Goal: Check status: Check status

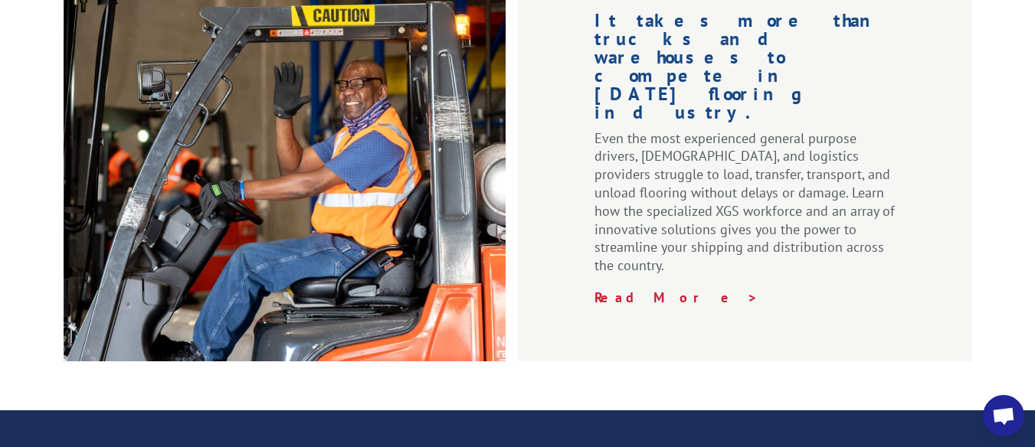
scroll to position [2452, 0]
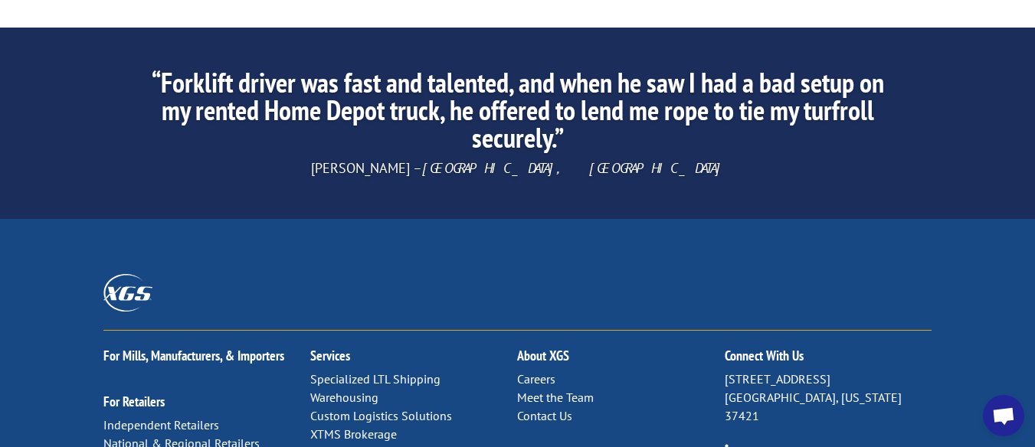
click at [556, 408] on link "Contact Us" at bounding box center [544, 415] width 55 height 15
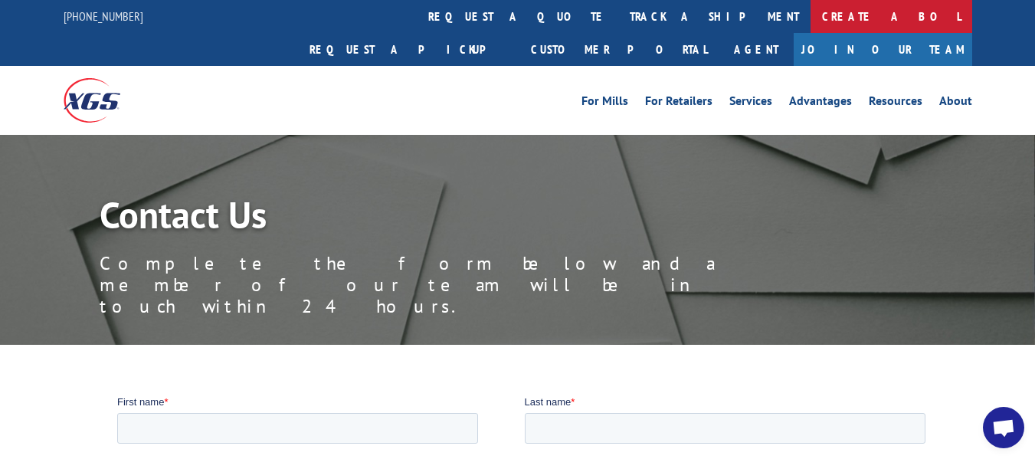
type textarea "Tracking #s: 16944832"
type textarea "[EMAIL_ADDRESS][DOMAIN_NAME]"
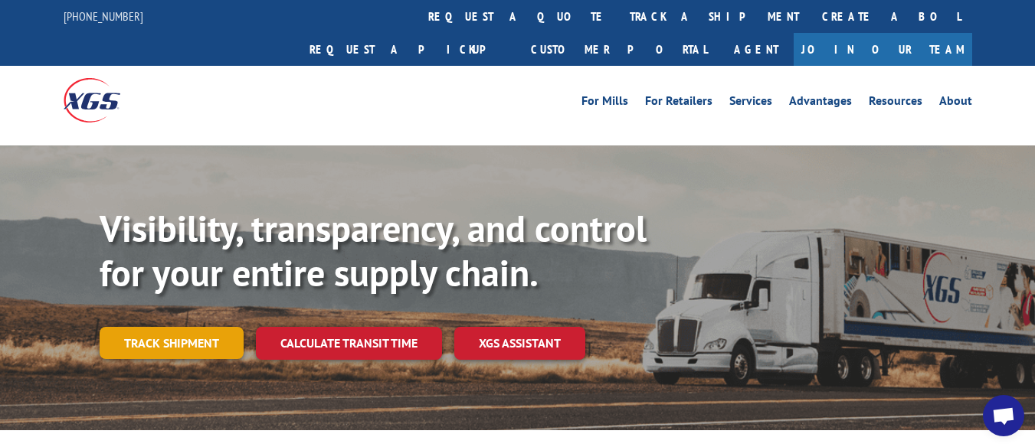
click at [185, 327] on link "Track shipment" at bounding box center [172, 343] width 144 height 32
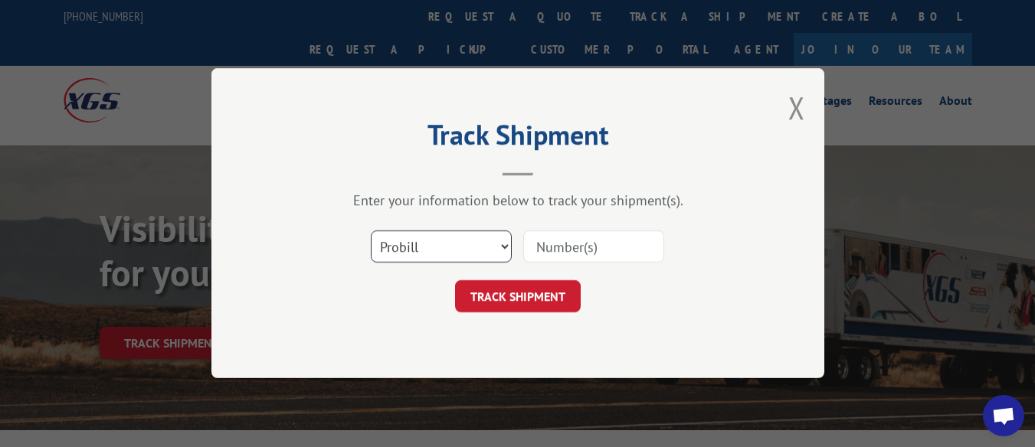
click at [486, 247] on select "Select category... Probill BOL PO" at bounding box center [441, 247] width 141 height 32
select select "po"
click at [371, 231] on select "Select category... Probill BOL PO" at bounding box center [441, 247] width 141 height 32
click at [575, 245] on input at bounding box center [593, 247] width 141 height 32
paste input "13805706"
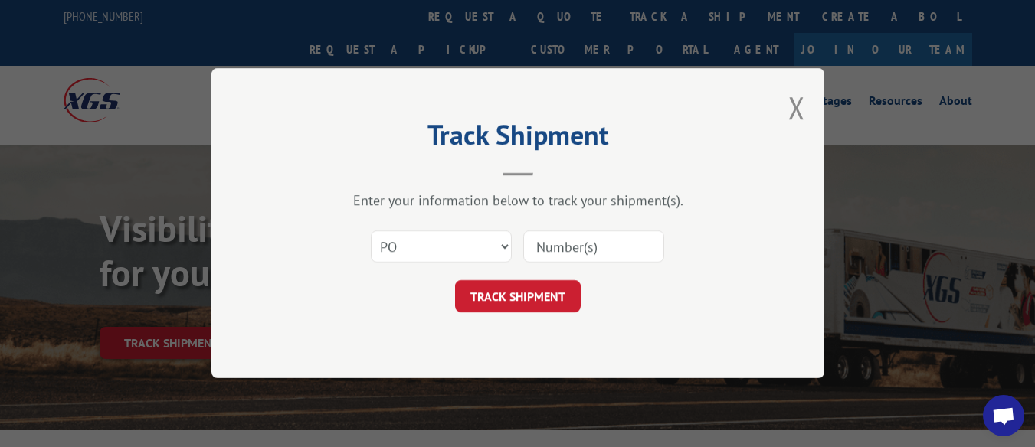
type input "13805706"
click at [508, 297] on button "TRACK SHIPMENT" at bounding box center [518, 297] width 126 height 32
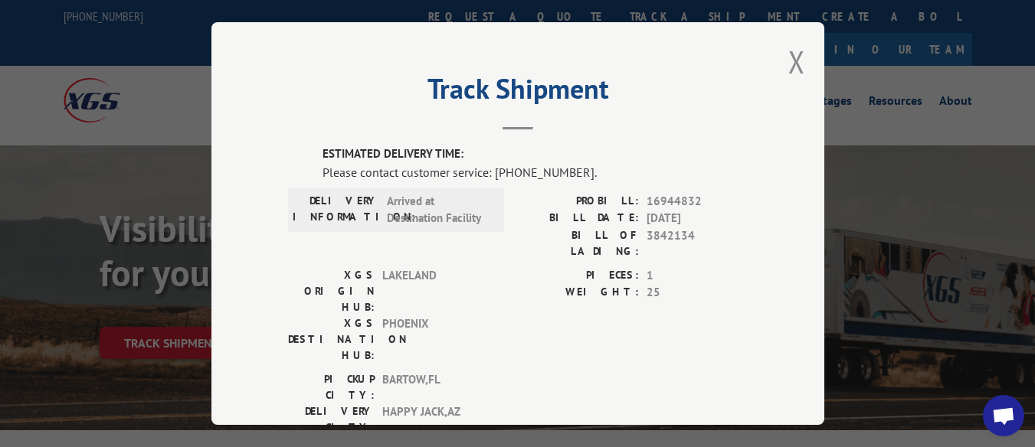
click at [293, 100] on h2 "Track Shipment" at bounding box center [518, 92] width 460 height 29
click at [788, 50] on button "Close modal" at bounding box center [796, 61] width 17 height 41
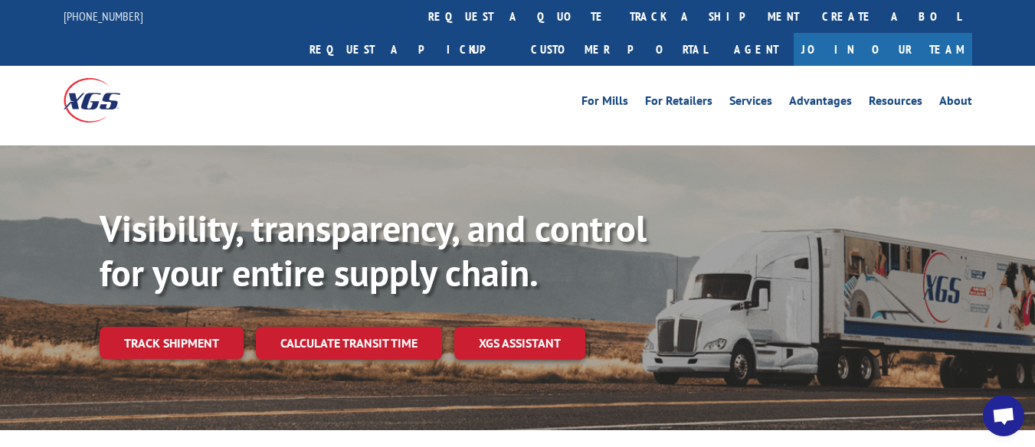
click at [1008, 418] on span "Open chat" at bounding box center [1004, 418] width 25 height 20
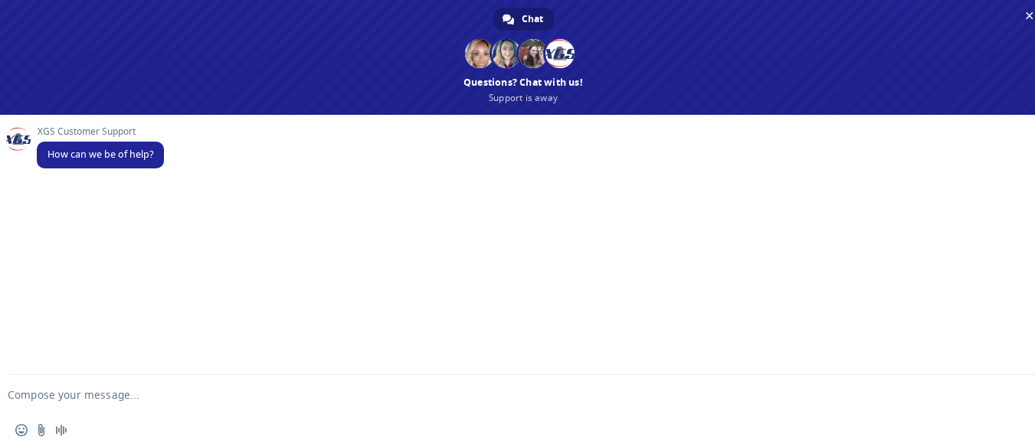
click at [88, 401] on form at bounding box center [506, 395] width 982 height 41
paste textarea "Tracking #s: 16944832"
type textarea "Tracking #s: 16944832"
click at [1028, 379] on span "Send" at bounding box center [1019, 378] width 25 height 25
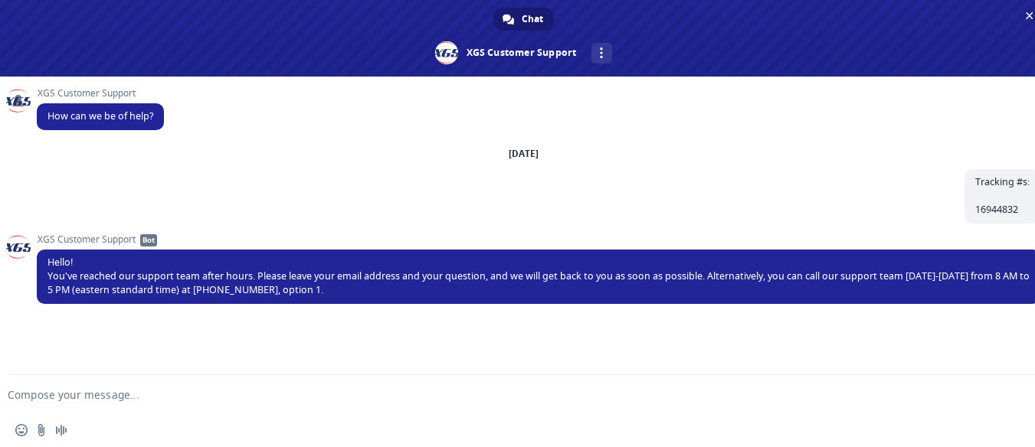
click at [101, 398] on textarea "Compose your message..." at bounding box center [499, 395] width 982 height 14
paste textarea "[EMAIL_ADDRESS][DOMAIN_NAME]"
type textarea "strickland4386@gmail.com UPDATE"
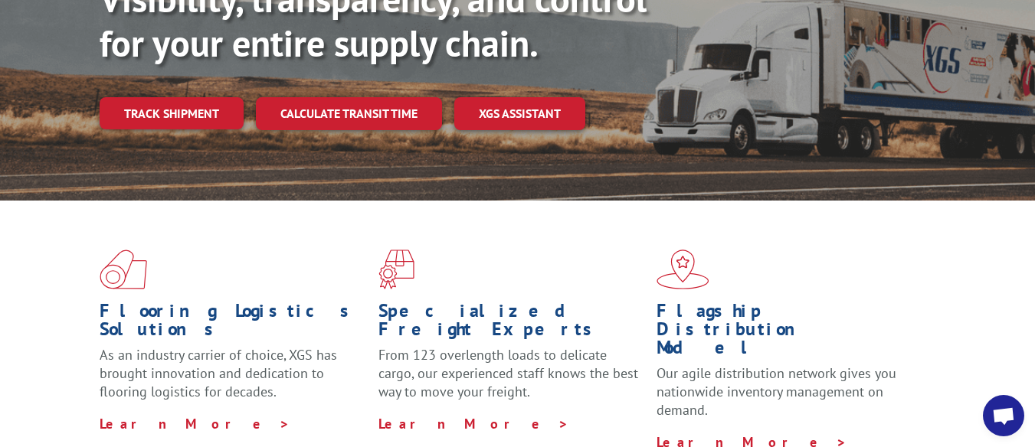
scroll to position [77, 0]
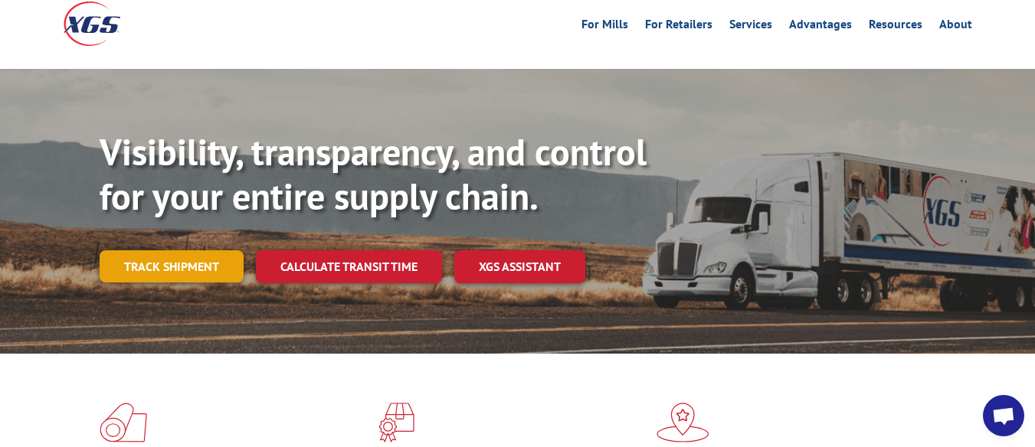
click at [180, 251] on link "Track shipment" at bounding box center [172, 267] width 144 height 32
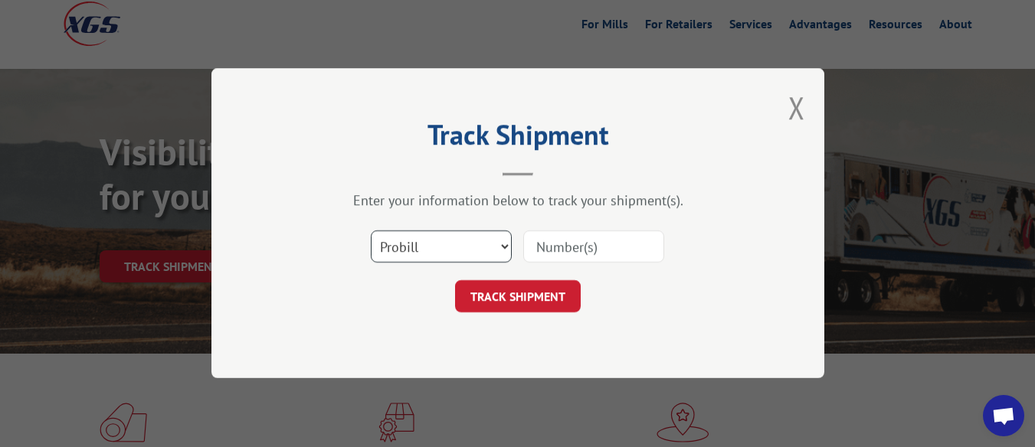
click at [469, 248] on select "Select category... Probill BOL PO" at bounding box center [441, 247] width 141 height 32
select select "po"
click at [371, 231] on select "Select category... Probill BOL PO" at bounding box center [441, 247] width 141 height 32
drag, startPoint x: 560, startPoint y: 258, endPoint x: 562, endPoint y: 248, distance: 10.8
click at [562, 250] on input at bounding box center [593, 247] width 141 height 32
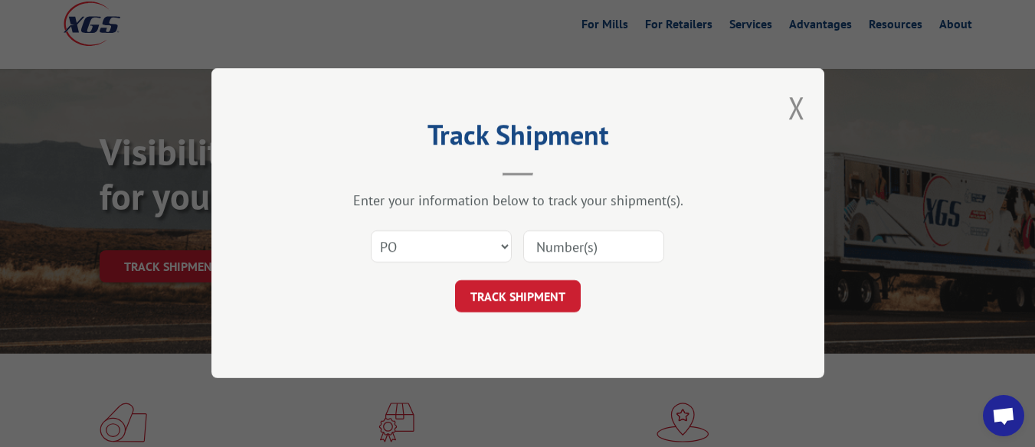
paste input "13805706"
type input "13805706"
click at [533, 299] on button "TRACK SHIPMENT" at bounding box center [518, 297] width 126 height 32
